Goal: Browse casually: Explore the website without a specific task or goal

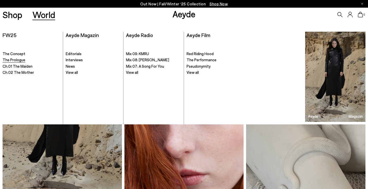
scroll to position [18, 0]
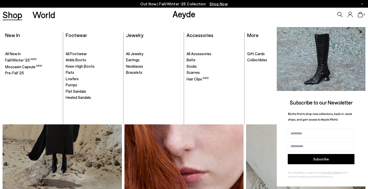
click at [13, 17] on link "Shop" at bounding box center [13, 14] width 20 height 9
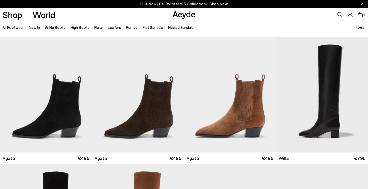
scroll to position [124, 0]
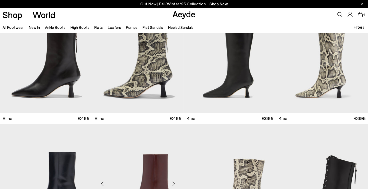
scroll to position [545, 0]
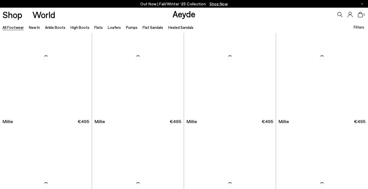
scroll to position [2190, 0]
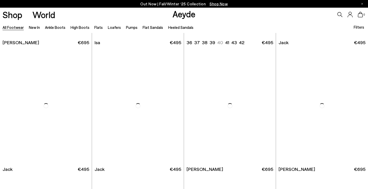
scroll to position [3157, 0]
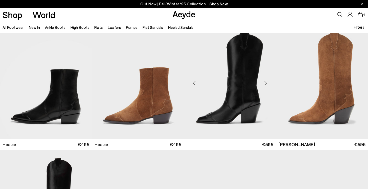
scroll to position [3817, 0]
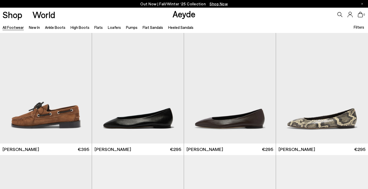
scroll to position [4705, 0]
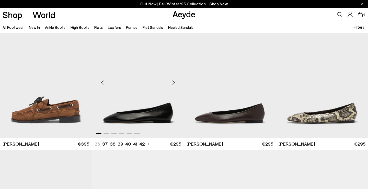
click at [174, 78] on div "Next slide" at bounding box center [173, 82] width 15 height 15
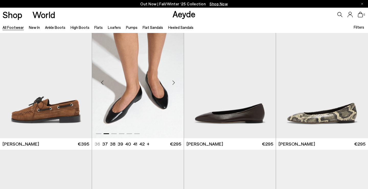
click at [174, 81] on div "Next slide" at bounding box center [173, 82] width 15 height 15
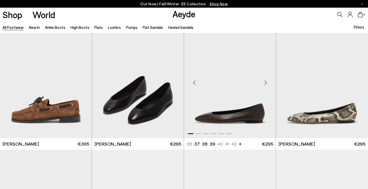
click at [265, 79] on div "Next slide" at bounding box center [265, 82] width 15 height 15
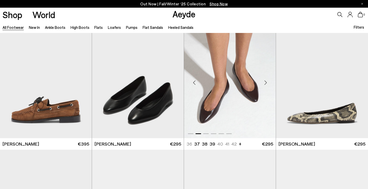
click at [265, 79] on div "Next slide" at bounding box center [265, 82] width 15 height 15
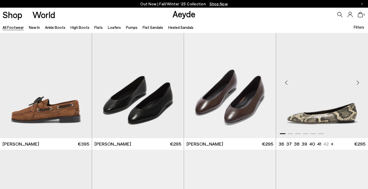
click at [358, 78] on div "Next slide" at bounding box center [357, 82] width 15 height 15
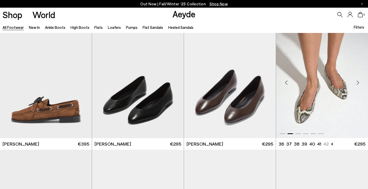
click at [358, 78] on div "Next slide" at bounding box center [357, 82] width 15 height 15
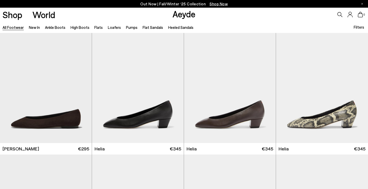
scroll to position [4839, 0]
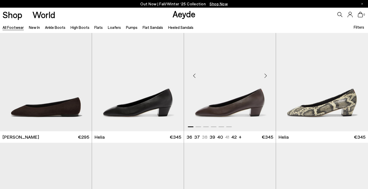
click at [264, 72] on div "Next slide" at bounding box center [265, 75] width 15 height 15
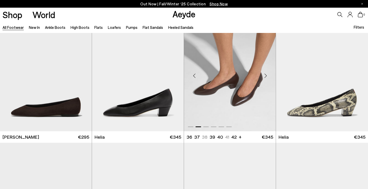
click at [265, 73] on div "Next slide" at bounding box center [265, 75] width 15 height 15
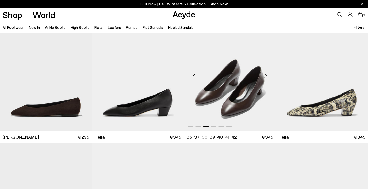
click at [265, 73] on div "Next slide" at bounding box center [265, 75] width 15 height 15
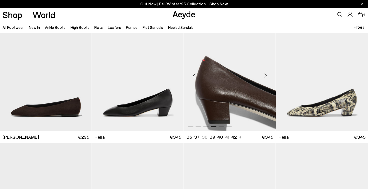
click at [265, 73] on div "Next slide" at bounding box center [265, 75] width 15 height 15
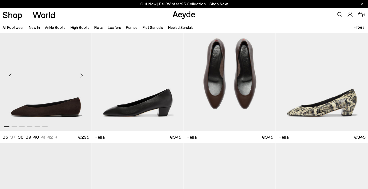
click at [80, 73] on div "Next slide" at bounding box center [81, 75] width 15 height 15
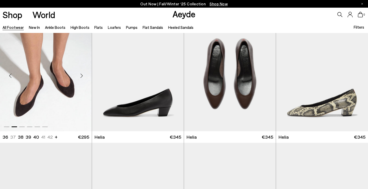
click at [80, 73] on div "Next slide" at bounding box center [81, 75] width 15 height 15
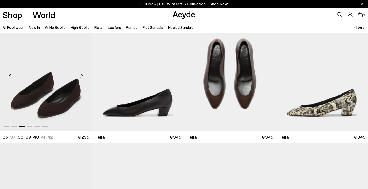
click at [80, 73] on div "Next slide" at bounding box center [81, 75] width 15 height 15
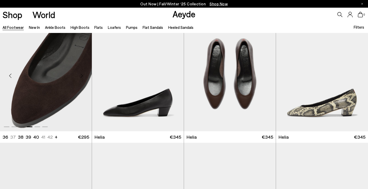
click at [80, 73] on div "Next slide" at bounding box center [81, 75] width 15 height 15
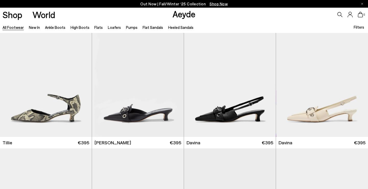
scroll to position [5472, 0]
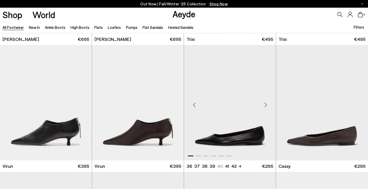
scroll to position [6087, 0]
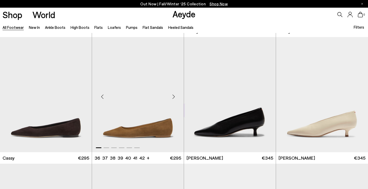
click at [173, 93] on div "Next slide" at bounding box center [173, 96] width 15 height 15
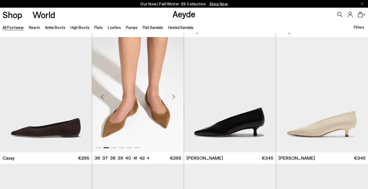
click at [173, 93] on div "Next slide" at bounding box center [173, 96] width 15 height 15
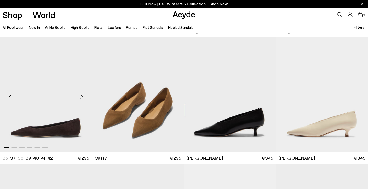
click at [82, 94] on div "Next slide" at bounding box center [81, 96] width 15 height 15
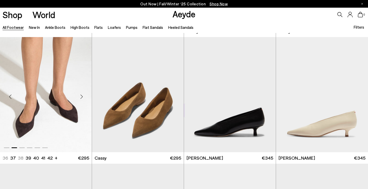
click at [82, 94] on div "Next slide" at bounding box center [81, 96] width 15 height 15
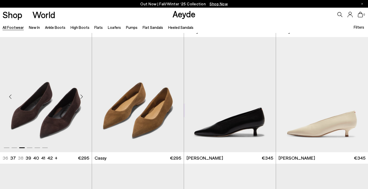
click at [82, 94] on div "Next slide" at bounding box center [81, 96] width 15 height 15
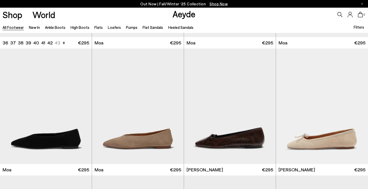
scroll to position [6584, 0]
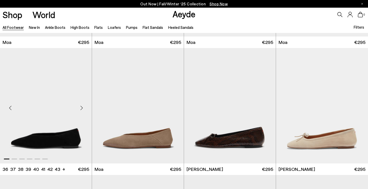
click at [80, 101] on div "Next slide" at bounding box center [81, 107] width 15 height 15
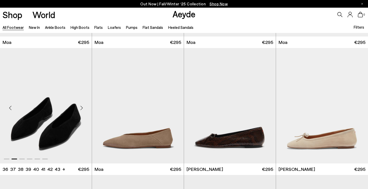
click at [80, 101] on div "Next slide" at bounding box center [81, 107] width 15 height 15
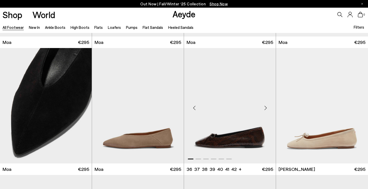
click at [264, 102] on div "Next slide" at bounding box center [265, 107] width 15 height 15
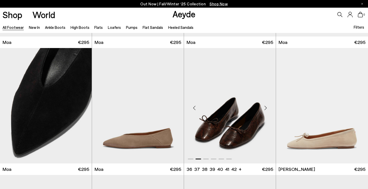
click at [264, 102] on div "Next slide" at bounding box center [265, 107] width 15 height 15
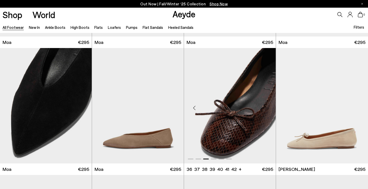
click at [264, 102] on div "Next slide" at bounding box center [265, 107] width 15 height 15
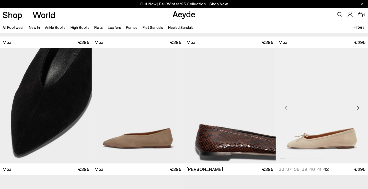
click at [358, 103] on div "Next slide" at bounding box center [357, 107] width 15 height 15
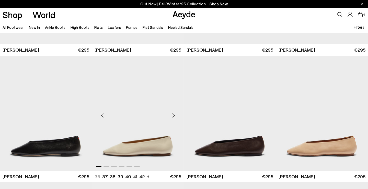
scroll to position [6844, 0]
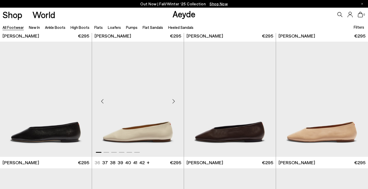
click at [172, 98] on div "Next slide" at bounding box center [173, 101] width 15 height 15
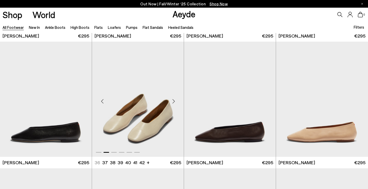
click at [172, 99] on div "Next slide" at bounding box center [173, 101] width 15 height 15
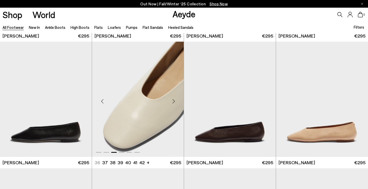
click at [171, 96] on div "Next slide" at bounding box center [173, 101] width 15 height 15
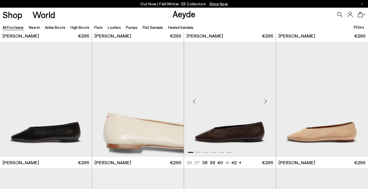
click at [264, 95] on div "Next slide" at bounding box center [265, 101] width 15 height 15
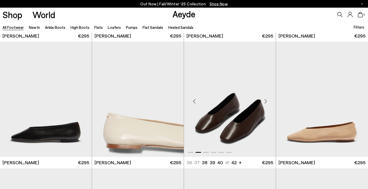
click at [264, 96] on div "Next slide" at bounding box center [265, 101] width 15 height 15
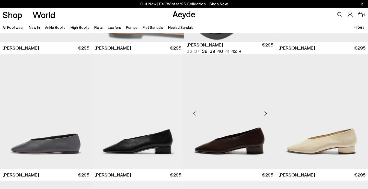
scroll to position [6960, 0]
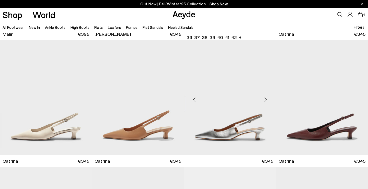
scroll to position [7612, 0]
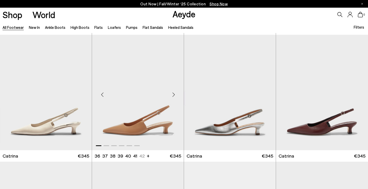
click at [172, 90] on div "Next slide" at bounding box center [173, 94] width 15 height 15
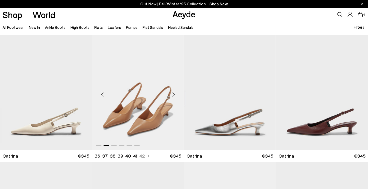
click at [171, 90] on div "Next slide" at bounding box center [173, 94] width 15 height 15
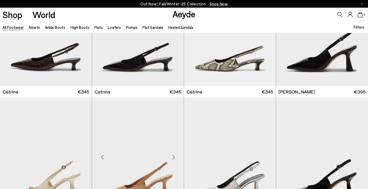
scroll to position [7792, 0]
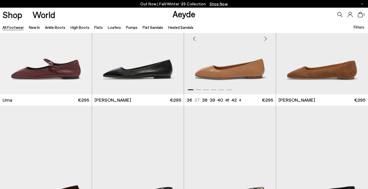
scroll to position [8232, 0]
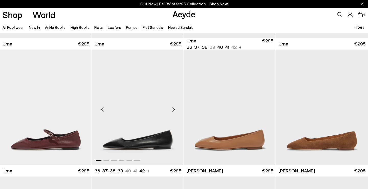
click at [171, 102] on div "Next slide" at bounding box center [173, 109] width 15 height 15
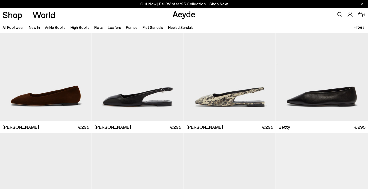
scroll to position [8403, 0]
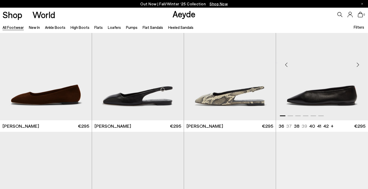
click at [358, 58] on div "Next slide" at bounding box center [357, 64] width 15 height 15
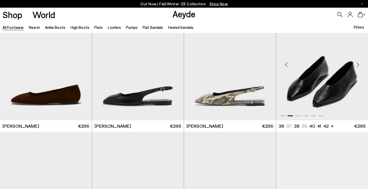
click at [358, 58] on div "Next slide" at bounding box center [357, 64] width 15 height 15
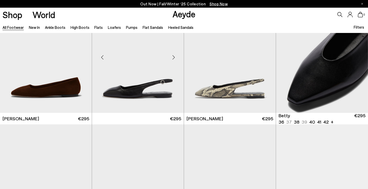
scroll to position [8415, 0]
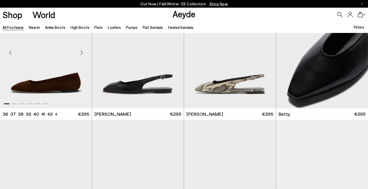
click at [80, 45] on div "Next slide" at bounding box center [81, 52] width 15 height 15
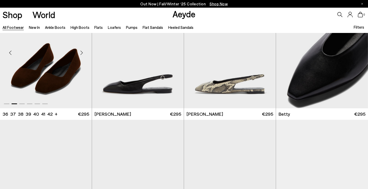
click at [80, 45] on div "Next slide" at bounding box center [81, 52] width 15 height 15
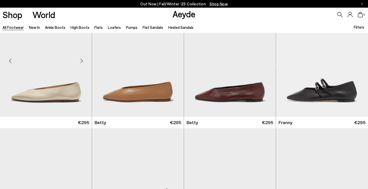
scroll to position [8520, 0]
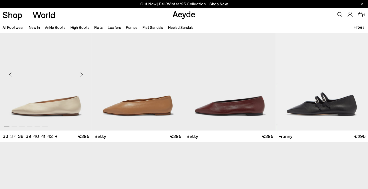
click at [83, 68] on div "Next slide" at bounding box center [81, 74] width 15 height 15
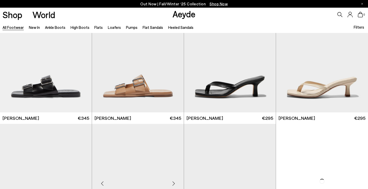
scroll to position [9020, 0]
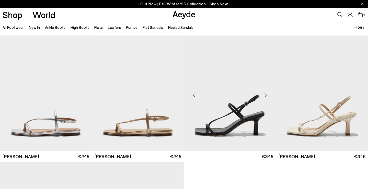
scroll to position [10027, 0]
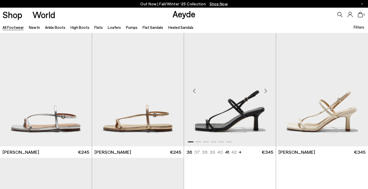
click at [267, 83] on div "Next slide" at bounding box center [265, 90] width 15 height 15
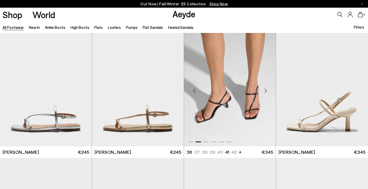
click at [267, 83] on div "Next slide" at bounding box center [265, 90] width 15 height 15
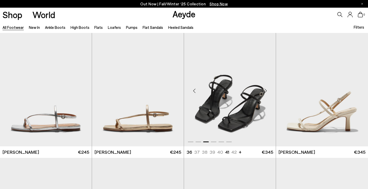
click at [265, 84] on div "Next slide" at bounding box center [265, 90] width 15 height 15
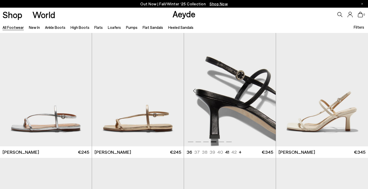
click at [265, 84] on div "Next slide" at bounding box center [265, 90] width 15 height 15
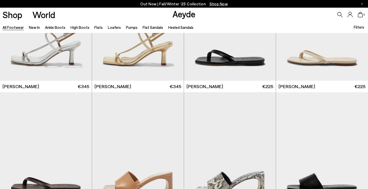
scroll to position [10070, 0]
